Goal: Task Accomplishment & Management: Manage account settings

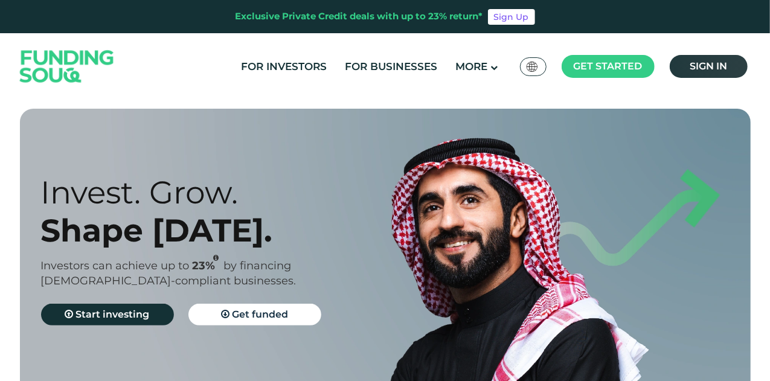
click at [695, 72] on span "Sign in" at bounding box center [707, 65] width 37 height 11
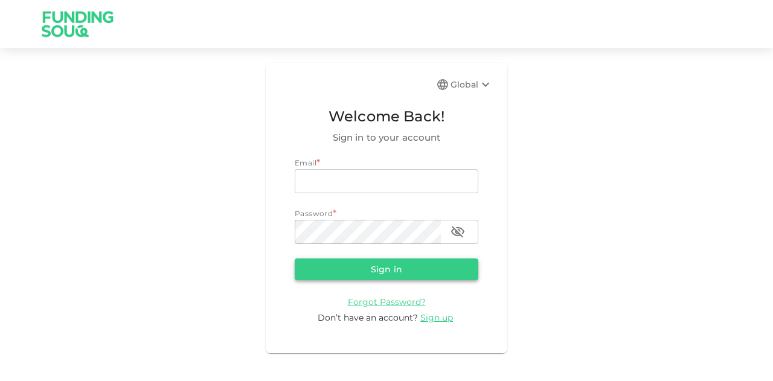
type input "mohanad.y.yasin@hotmail.com"
click at [340, 271] on button "Sign in" at bounding box center [387, 269] width 184 height 22
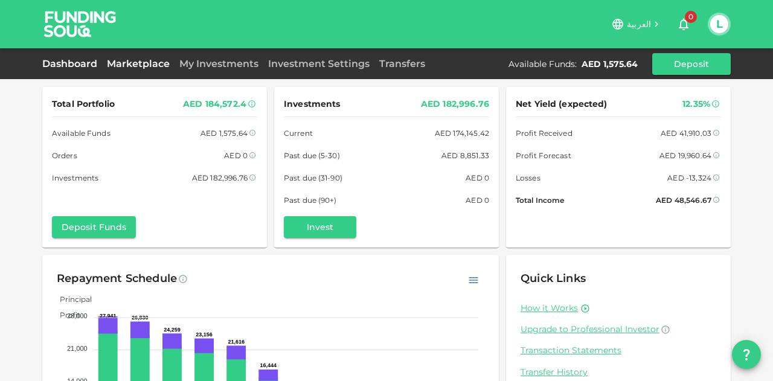
click at [146, 58] on link "Marketplace" at bounding box center [138, 63] width 72 height 11
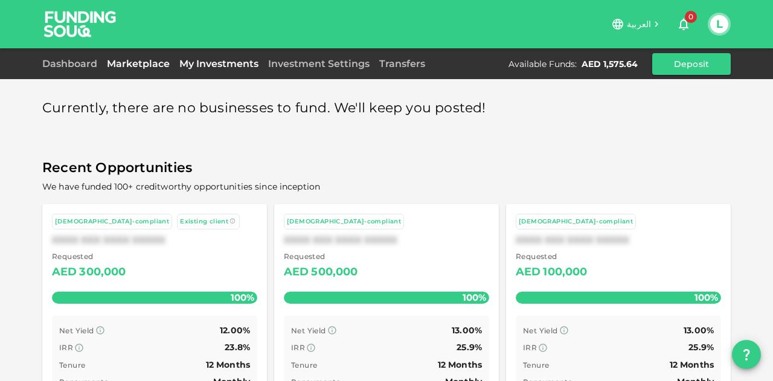
click at [232, 67] on link "My Investments" at bounding box center [218, 63] width 89 height 11
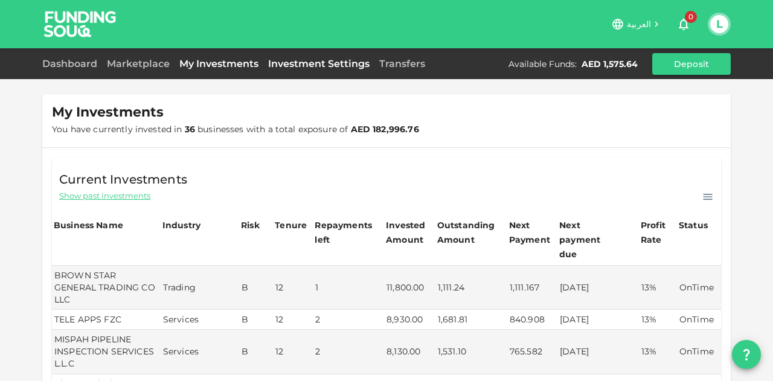
click at [289, 64] on link "Investment Settings" at bounding box center [318, 63] width 111 height 11
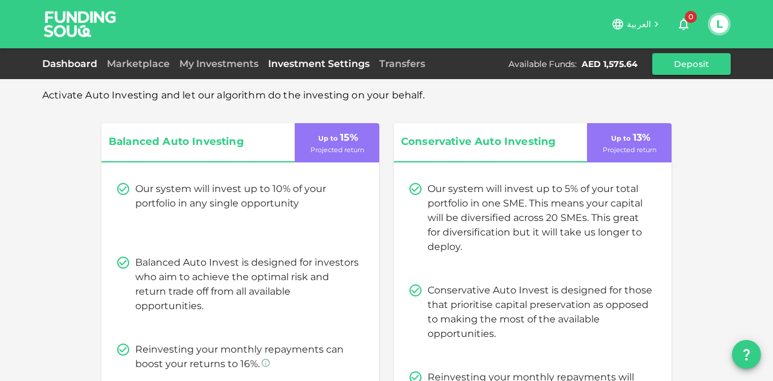
click at [87, 66] on link "Dashboard" at bounding box center [72, 63] width 60 height 11
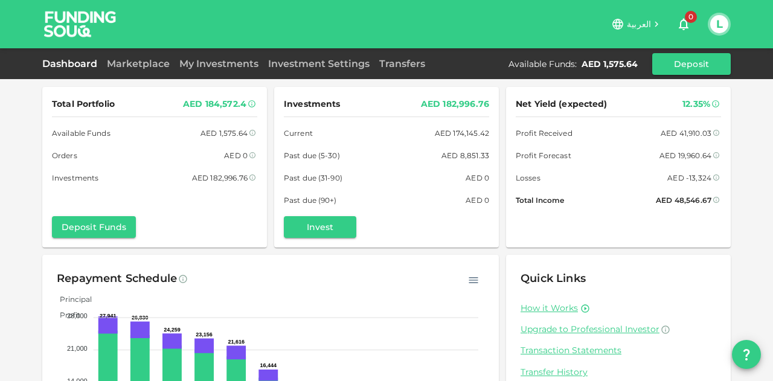
click at [429, 107] on div "AED 182,996.76" at bounding box center [455, 104] width 68 height 15
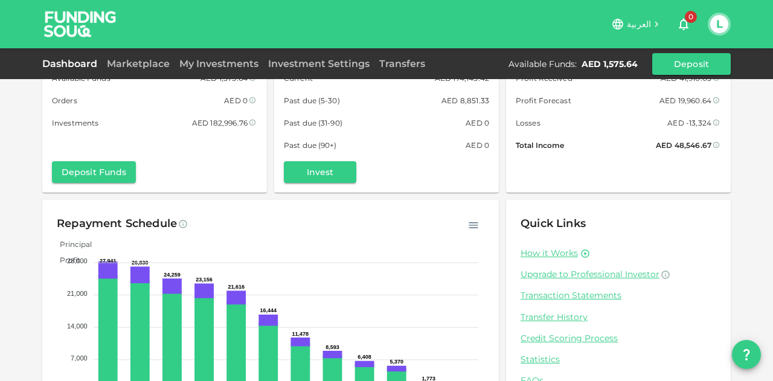
scroll to position [118, 0]
